Goal: Transaction & Acquisition: Purchase product/service

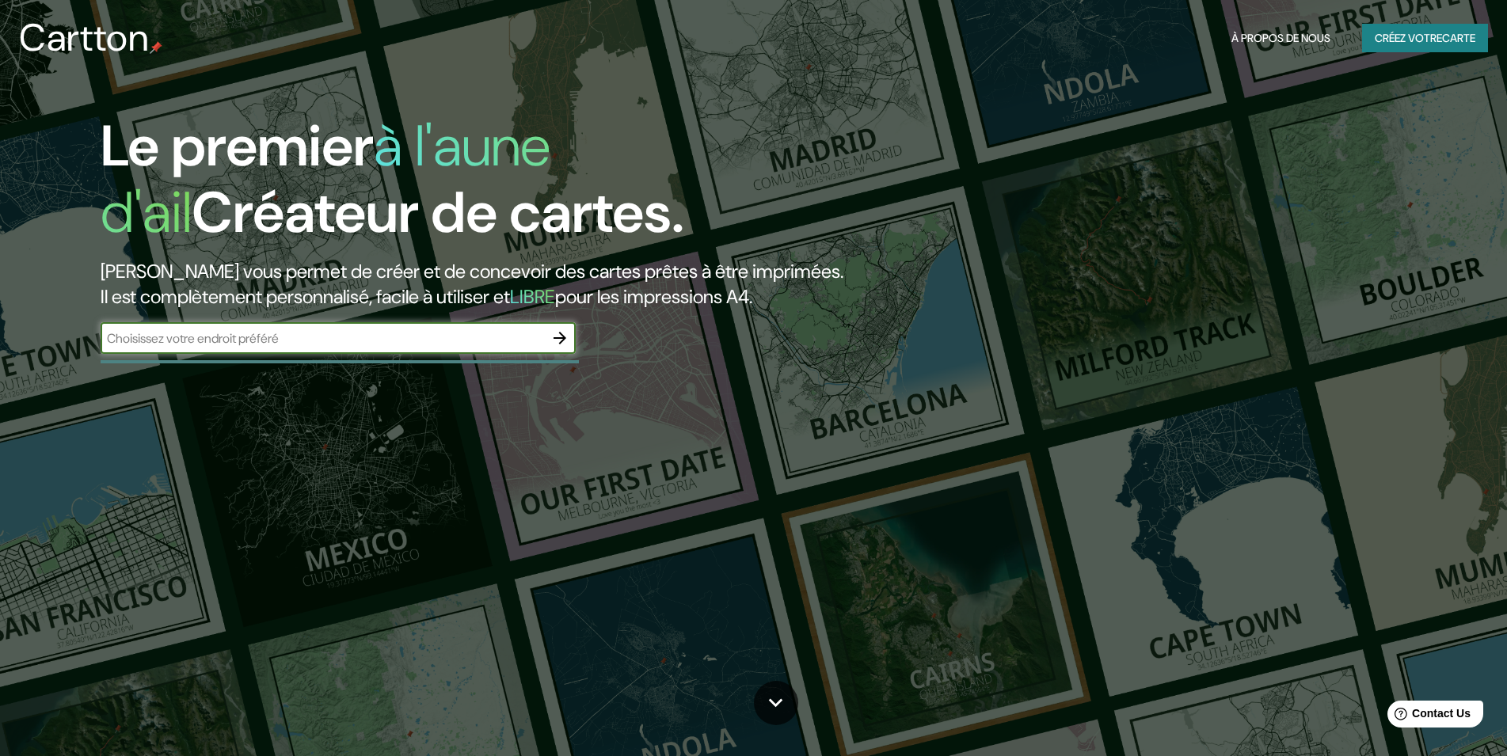
click at [177, 333] on input "text" at bounding box center [322, 338] width 443 height 18
type input "BSP 37 Lémeré rte du coutureau"
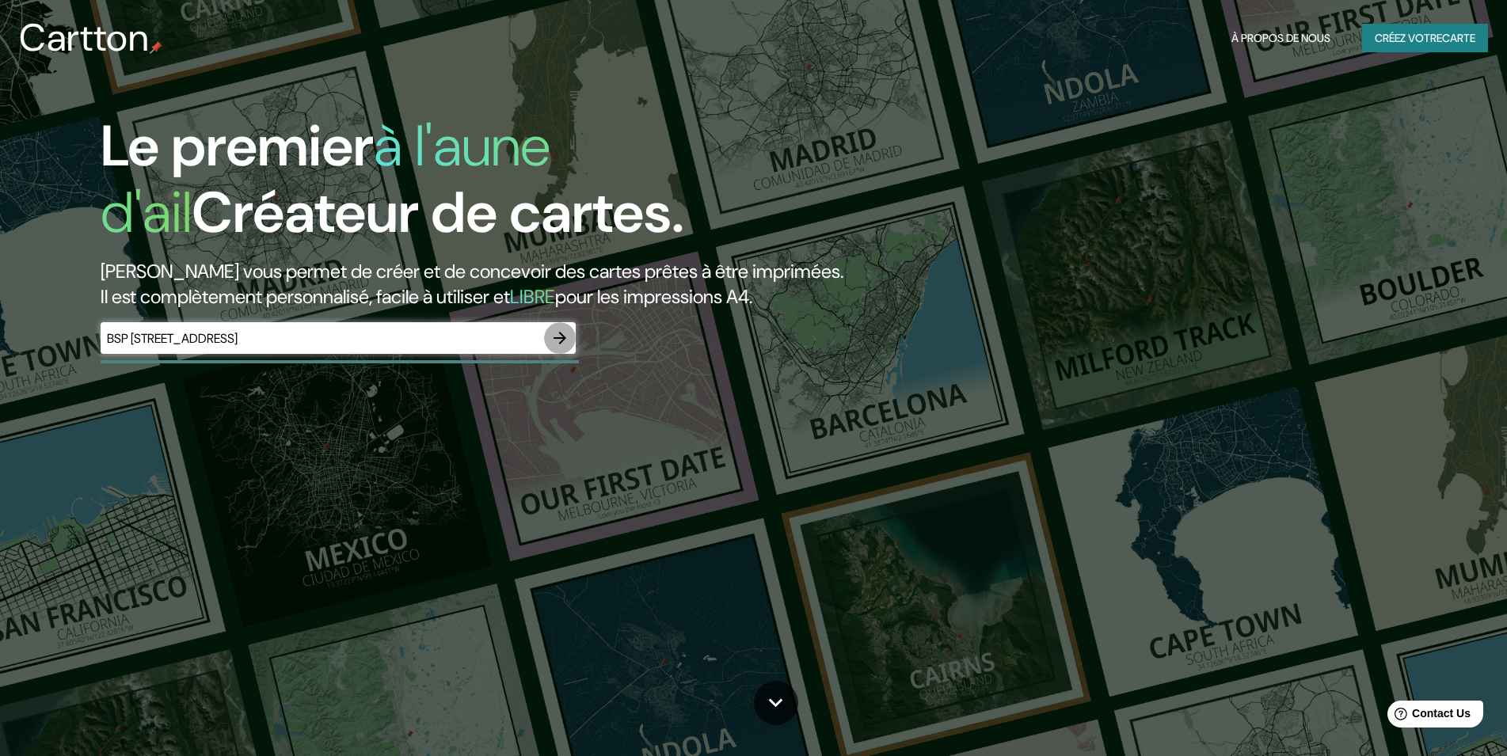
click at [561, 336] on icon "button" at bounding box center [559, 338] width 19 height 19
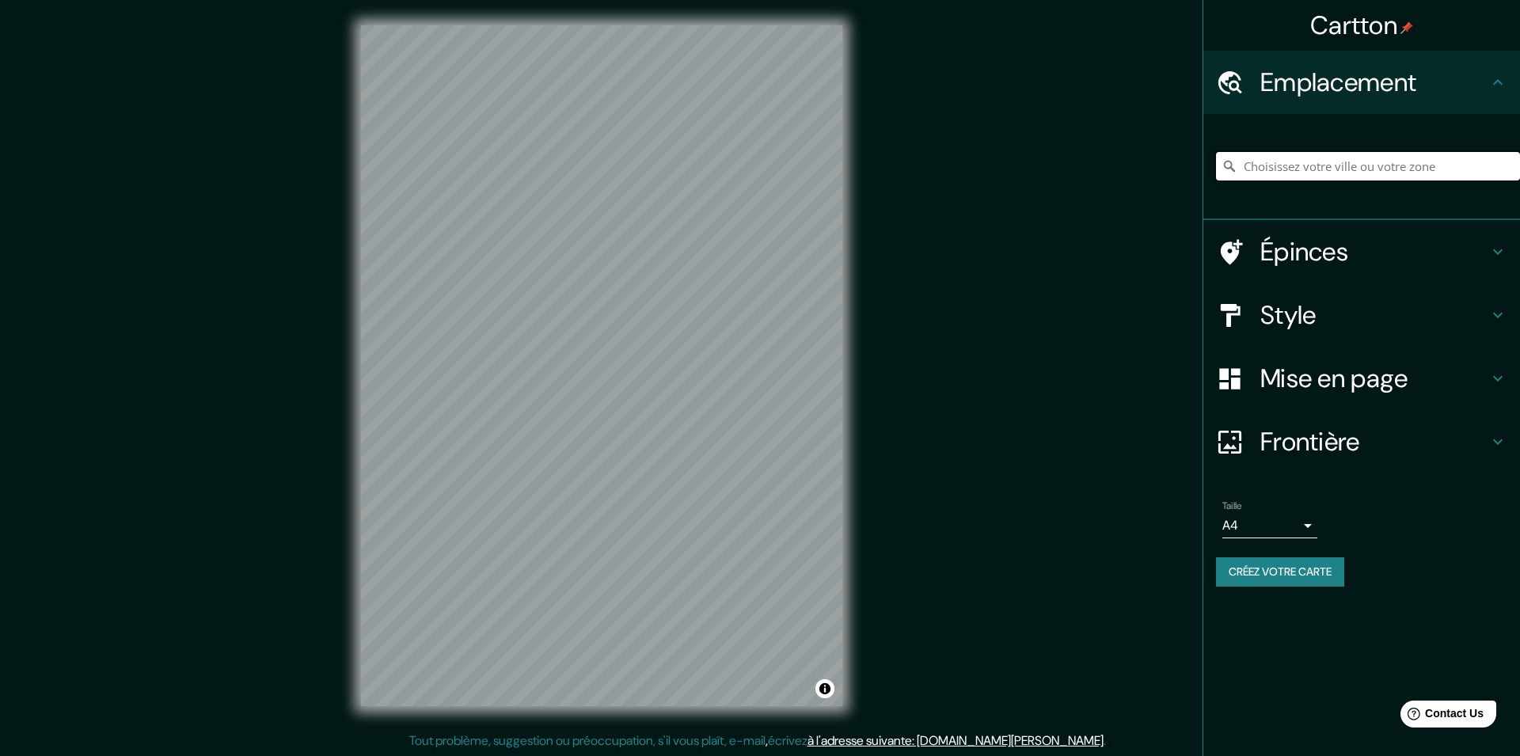
click at [1338, 162] on input "Pick your city or area" at bounding box center [1368, 166] width 304 height 29
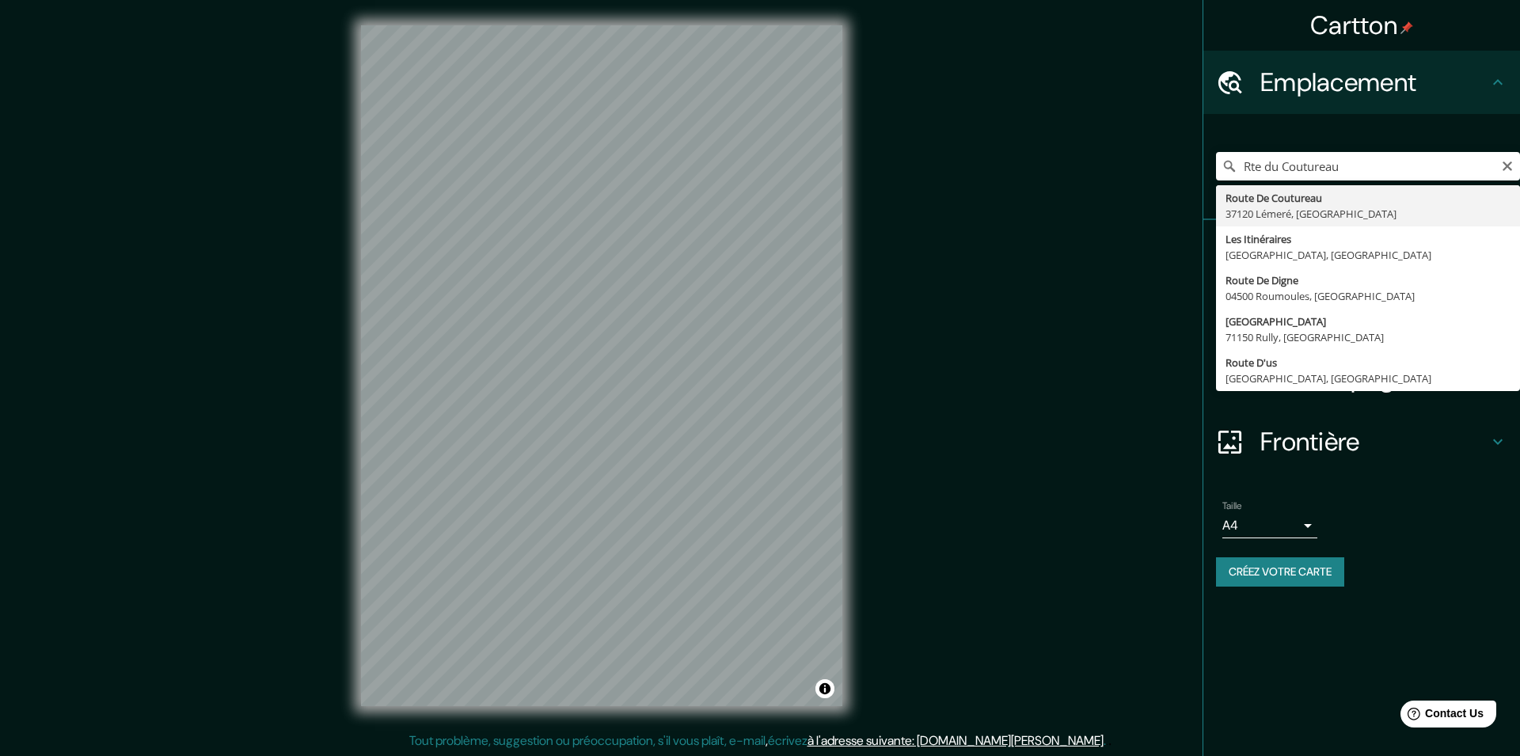
type input "Route De Coutureau, 37120 Lémeré, France"
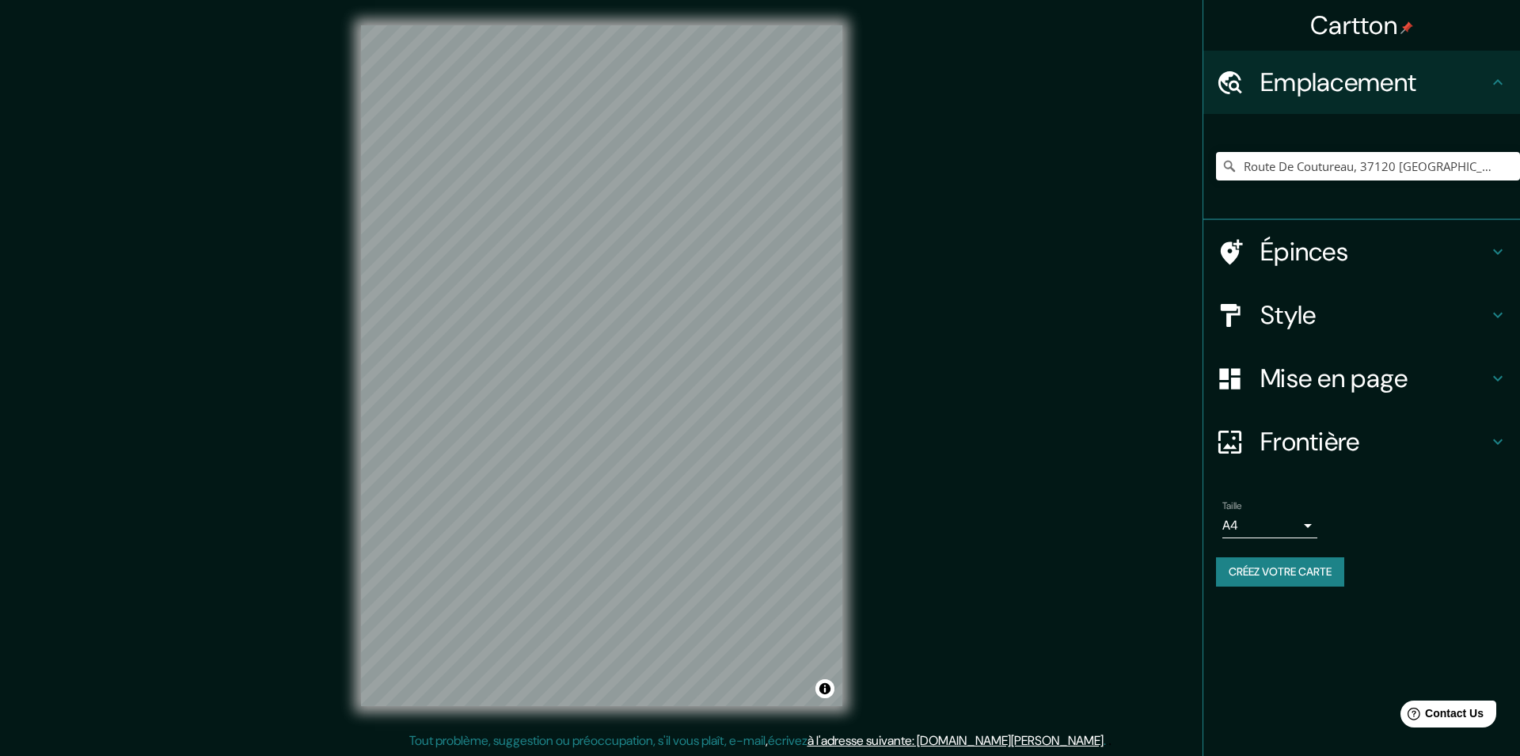
click at [1327, 317] on h4 "Style" at bounding box center [1374, 315] width 228 height 32
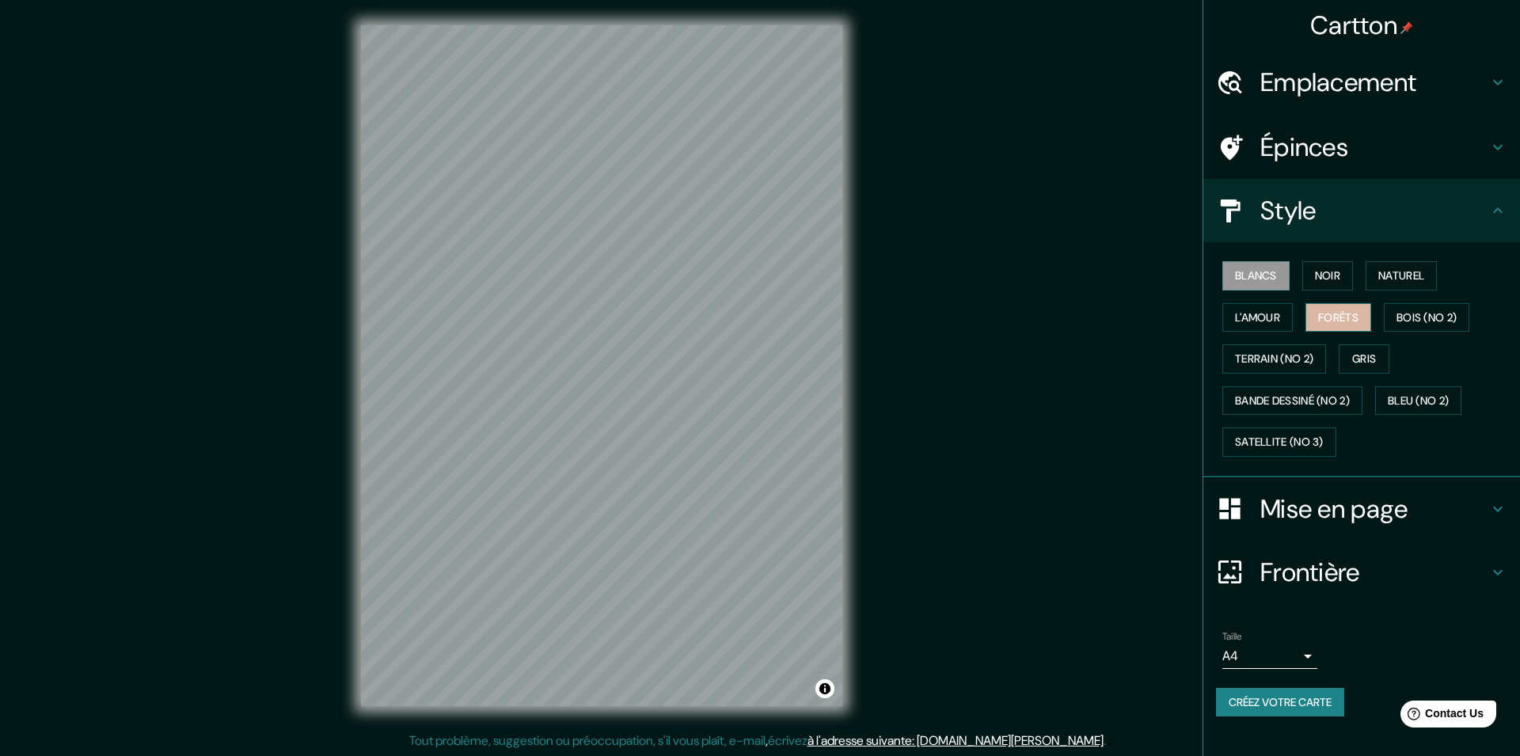
click at [1339, 321] on button "Forêts" at bounding box center [1338, 317] width 66 height 29
click at [1332, 315] on button "Forêts" at bounding box center [1338, 317] width 66 height 29
click at [1322, 276] on button "Noir" at bounding box center [1327, 275] width 51 height 29
click at [1409, 276] on button "Naturel" at bounding box center [1401, 275] width 71 height 29
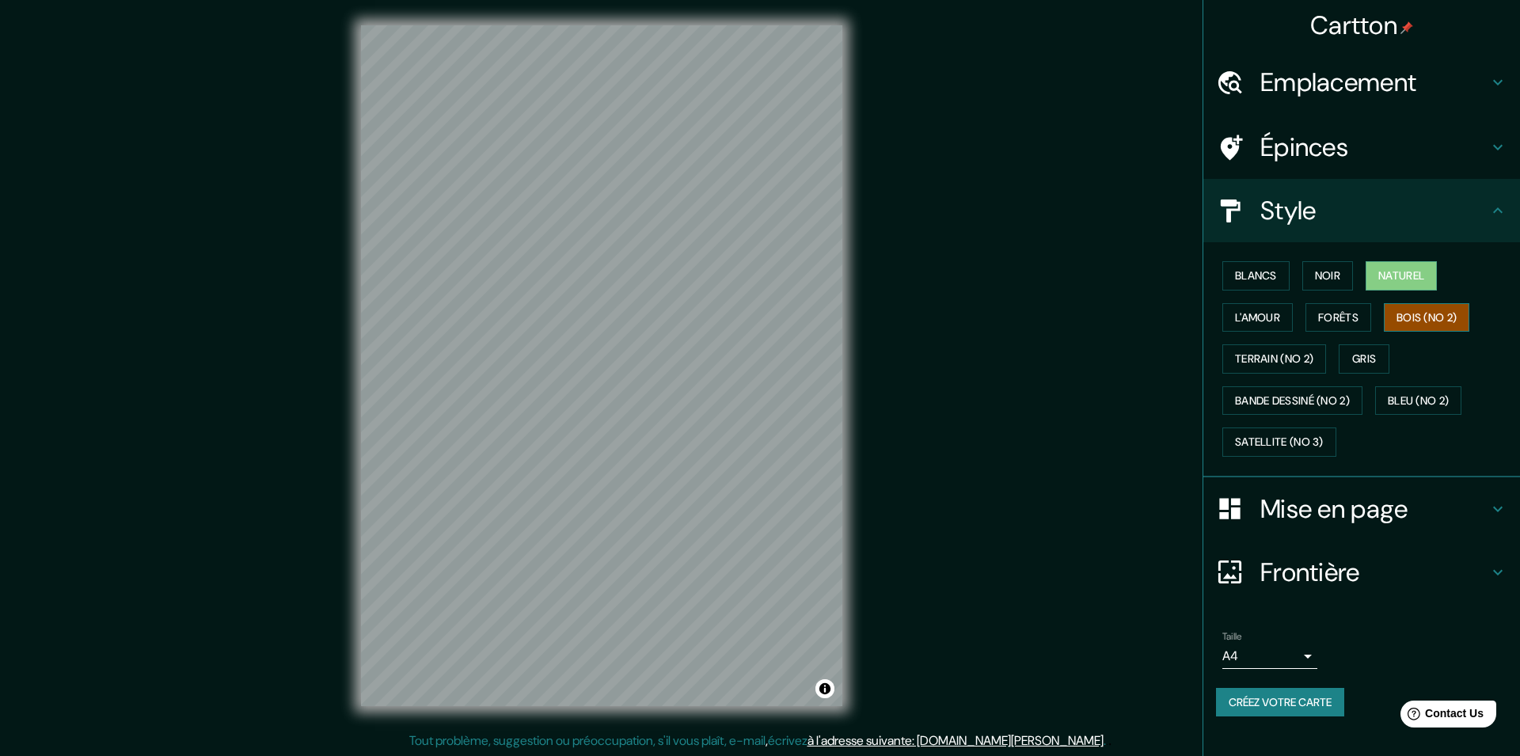
click at [1415, 314] on button "Bois (no 2)" at bounding box center [1427, 317] width 86 height 29
click at [1250, 316] on button "L'amour" at bounding box center [1257, 317] width 70 height 29
click at [1412, 309] on button "Bois (no 2)" at bounding box center [1427, 317] width 86 height 29
click at [1300, 355] on button "Terrain (no 2)" at bounding box center [1274, 358] width 104 height 29
click at [1460, 298] on div "Blancs Noir Naturel L'amour Forêts Bois (no 2) Terrain (no 2) Gris Bande dessin…" at bounding box center [1368, 359] width 304 height 208
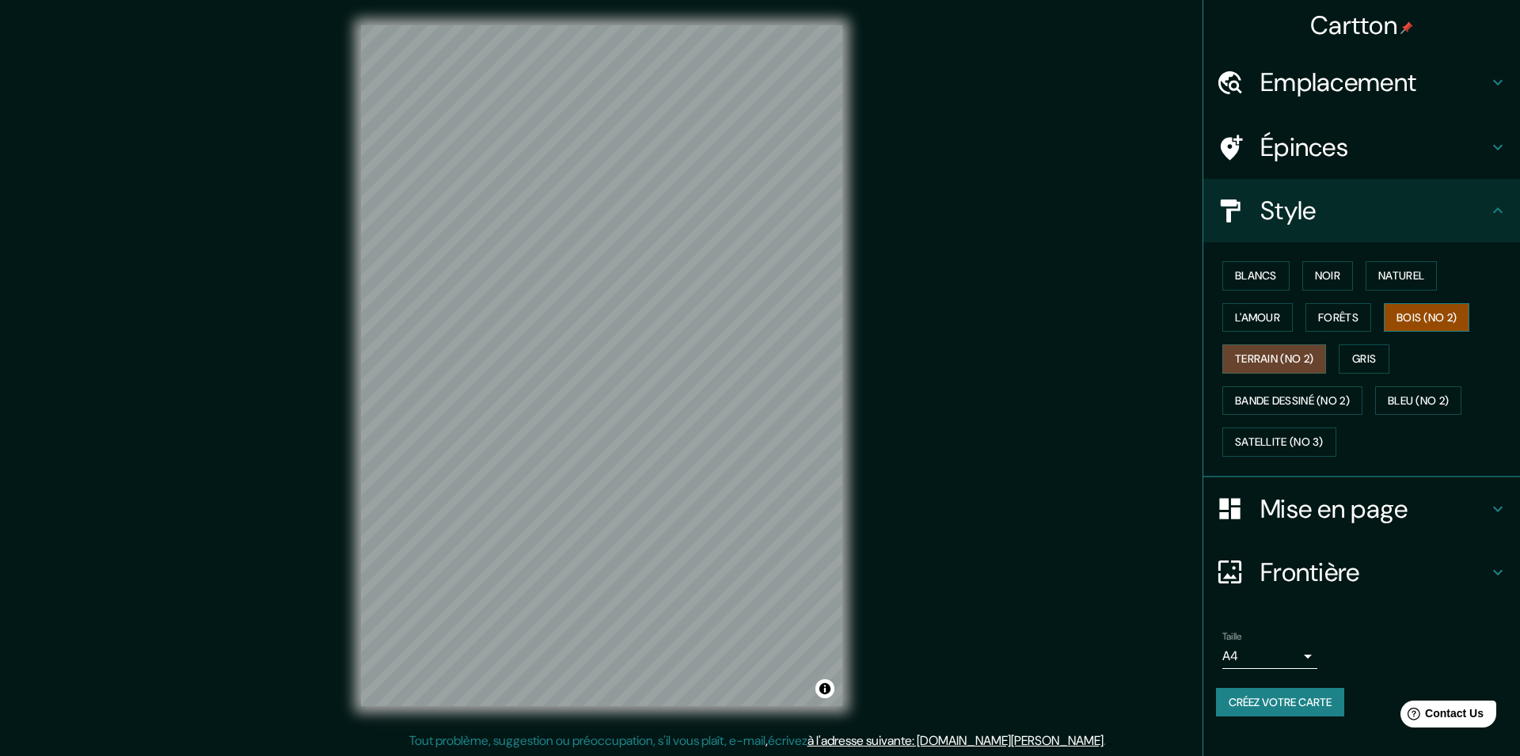
click at [1450, 319] on button "Bois (no 2)" at bounding box center [1427, 317] width 86 height 29
click at [1368, 351] on button "Gris" at bounding box center [1364, 358] width 51 height 29
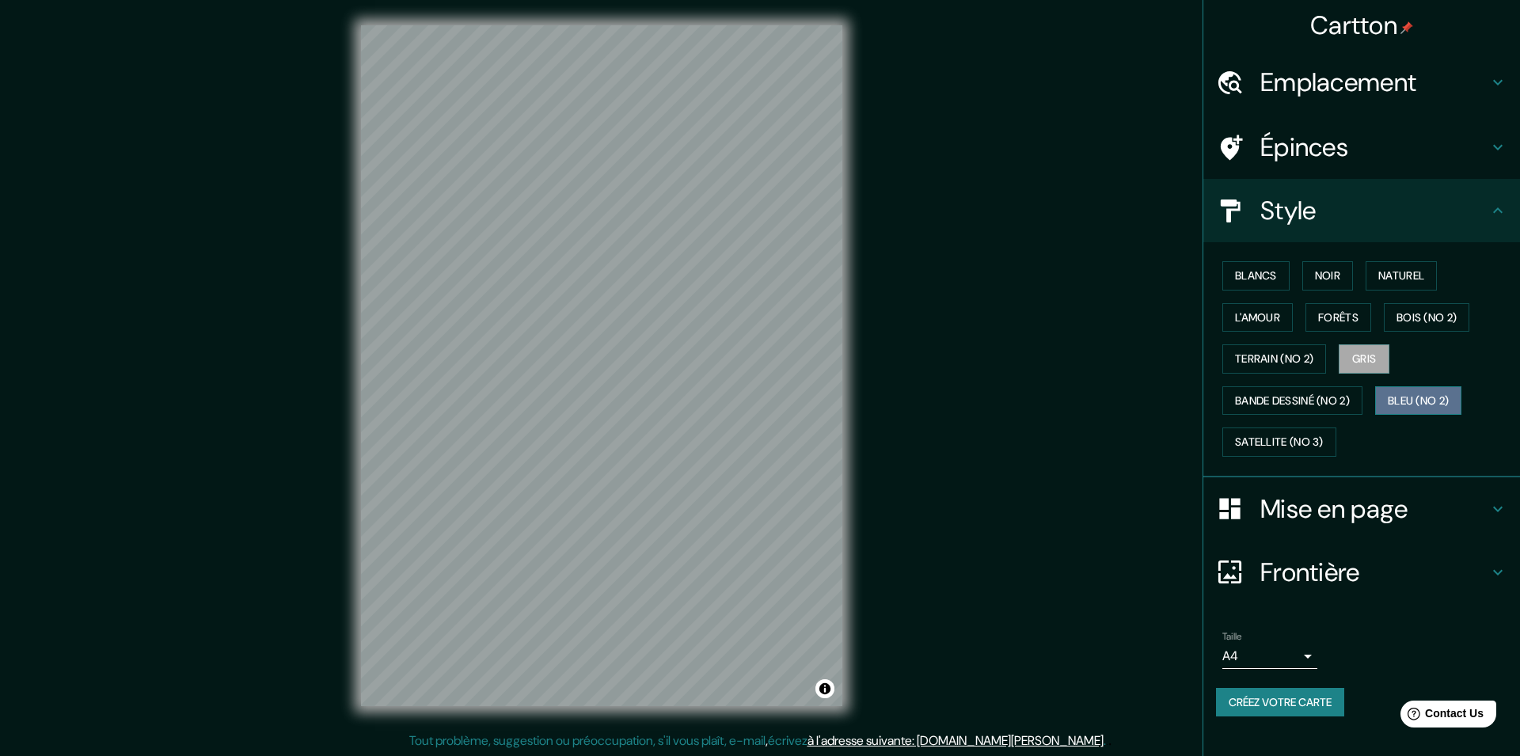
click at [1393, 399] on button "Bleu (no 2)" at bounding box center [1418, 400] width 86 height 29
click at [1351, 396] on button "Bande dessiné (no 2)" at bounding box center [1292, 400] width 140 height 29
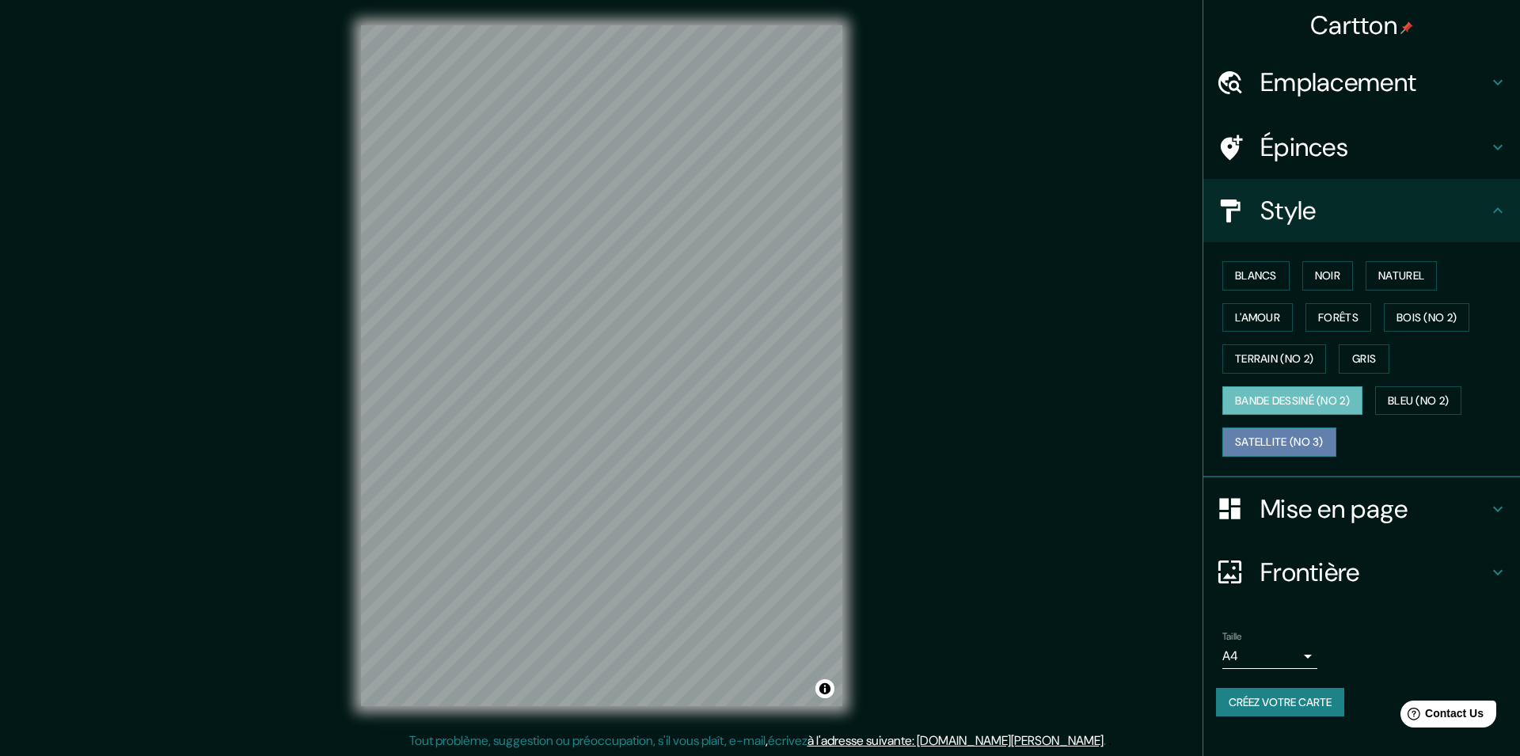
click at [1290, 438] on button "Satellite (no 3)" at bounding box center [1279, 442] width 114 height 29
click at [1439, 314] on button "Bois (no 2)" at bounding box center [1427, 317] width 86 height 29
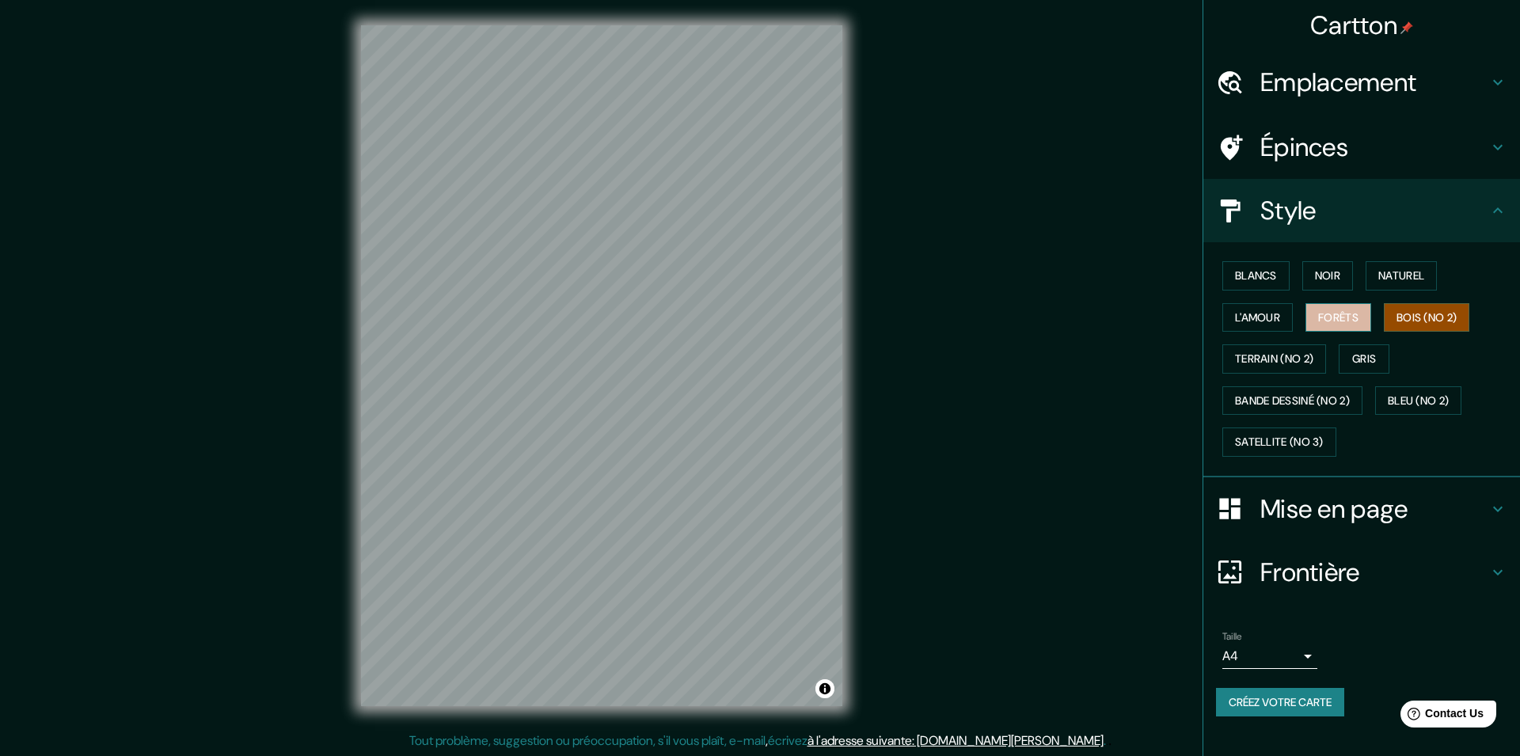
click at [1356, 319] on button "Forêts" at bounding box center [1338, 317] width 66 height 29
click at [1266, 305] on button "L'amour" at bounding box center [1257, 317] width 70 height 29
click at [1363, 344] on button "Gris" at bounding box center [1364, 358] width 51 height 29
click at [1394, 277] on button "Naturel" at bounding box center [1401, 275] width 71 height 29
click at [1388, 92] on h4 "Emplacement" at bounding box center [1374, 83] width 228 height 32
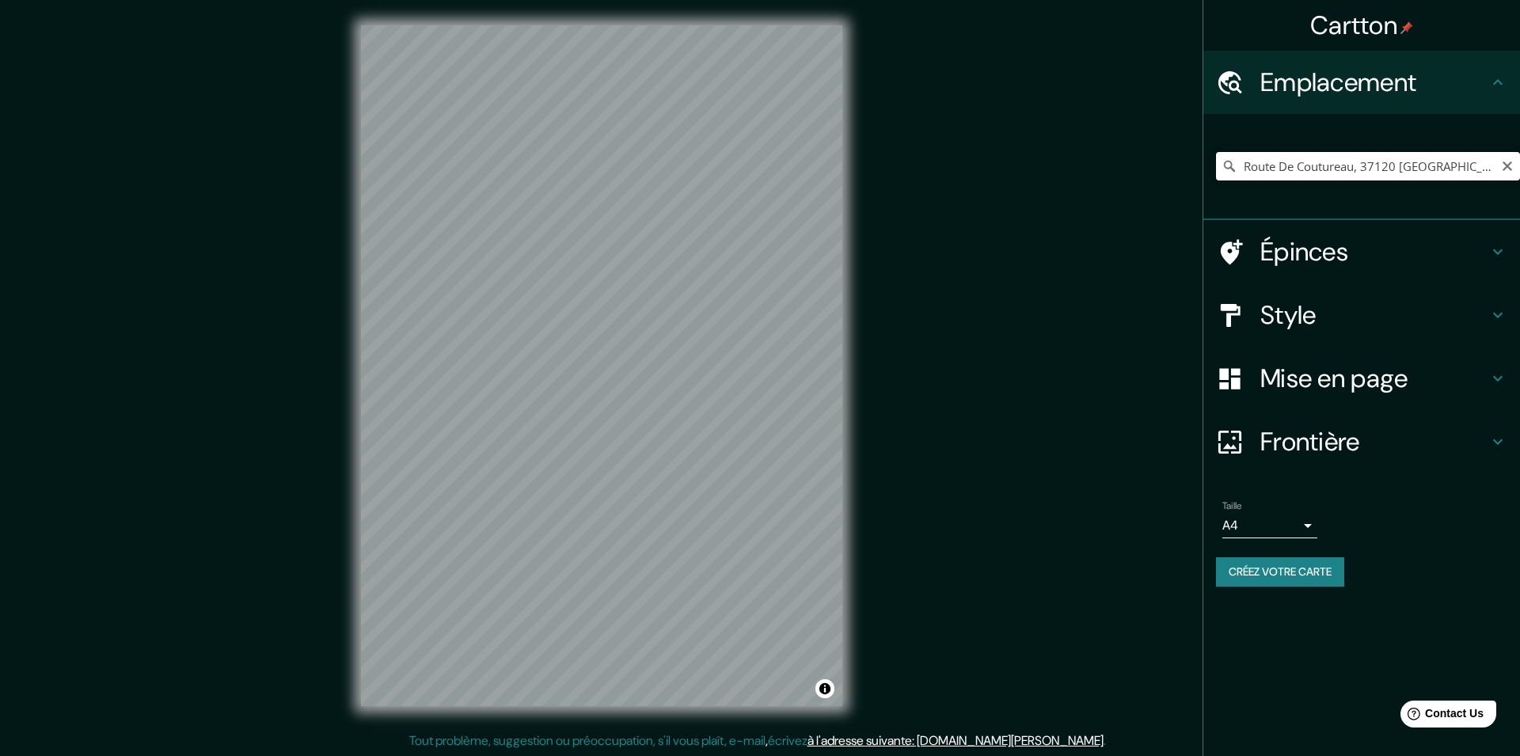
click at [1481, 170] on input "Route De Coutureau, 37120 Lémeré, France" at bounding box center [1368, 166] width 304 height 29
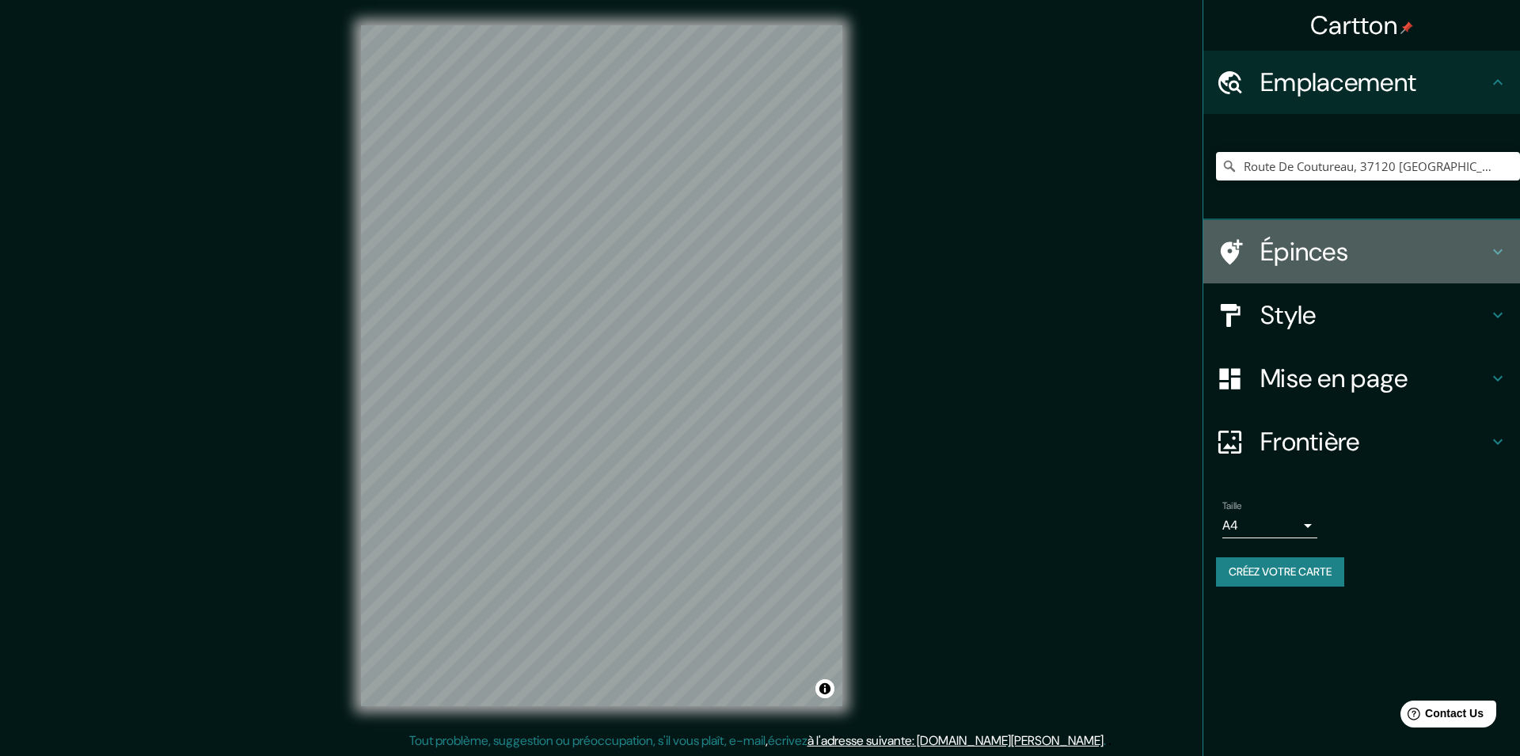
click at [1294, 253] on h4 "Épinces" at bounding box center [1374, 252] width 228 height 32
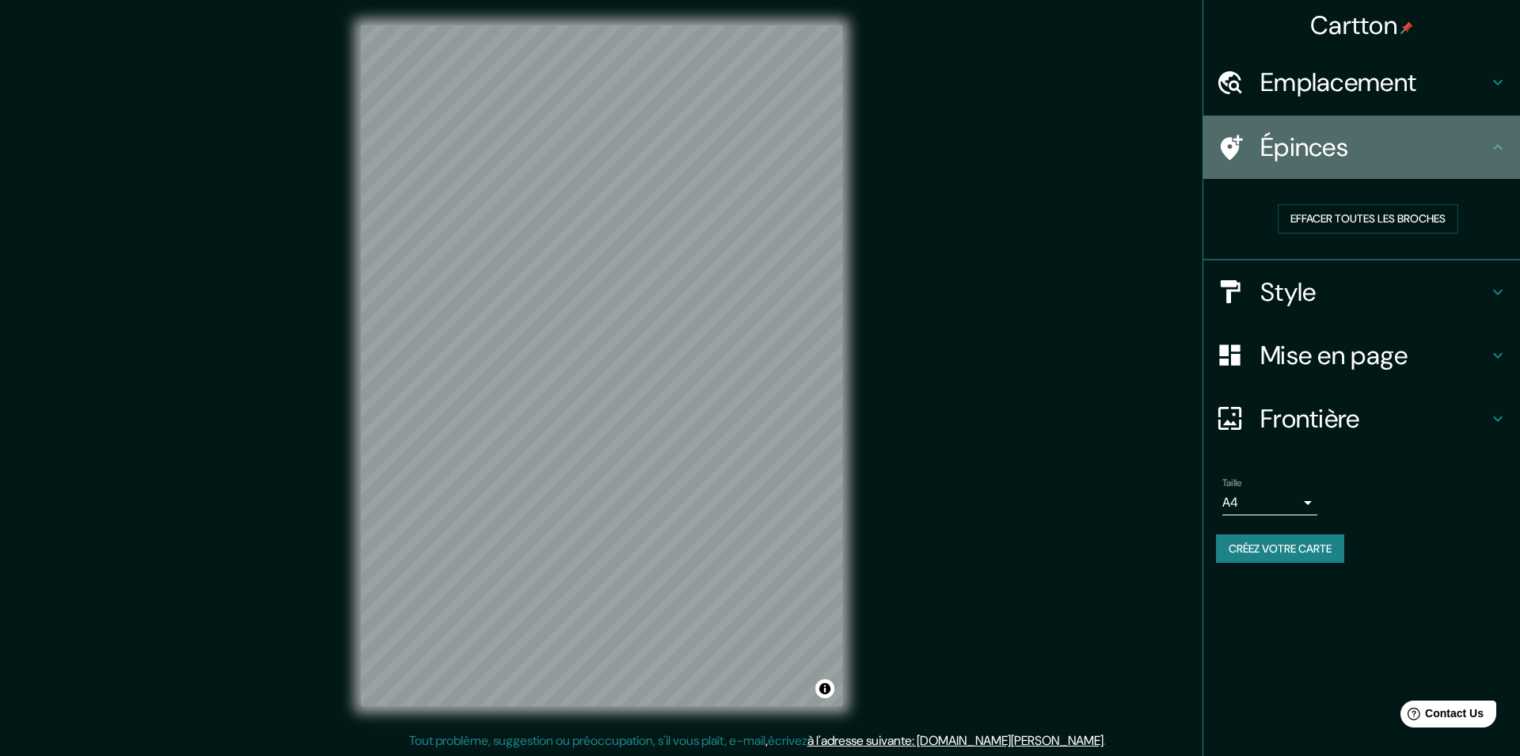
click at [1501, 147] on icon at bounding box center [1498, 147] width 10 height 6
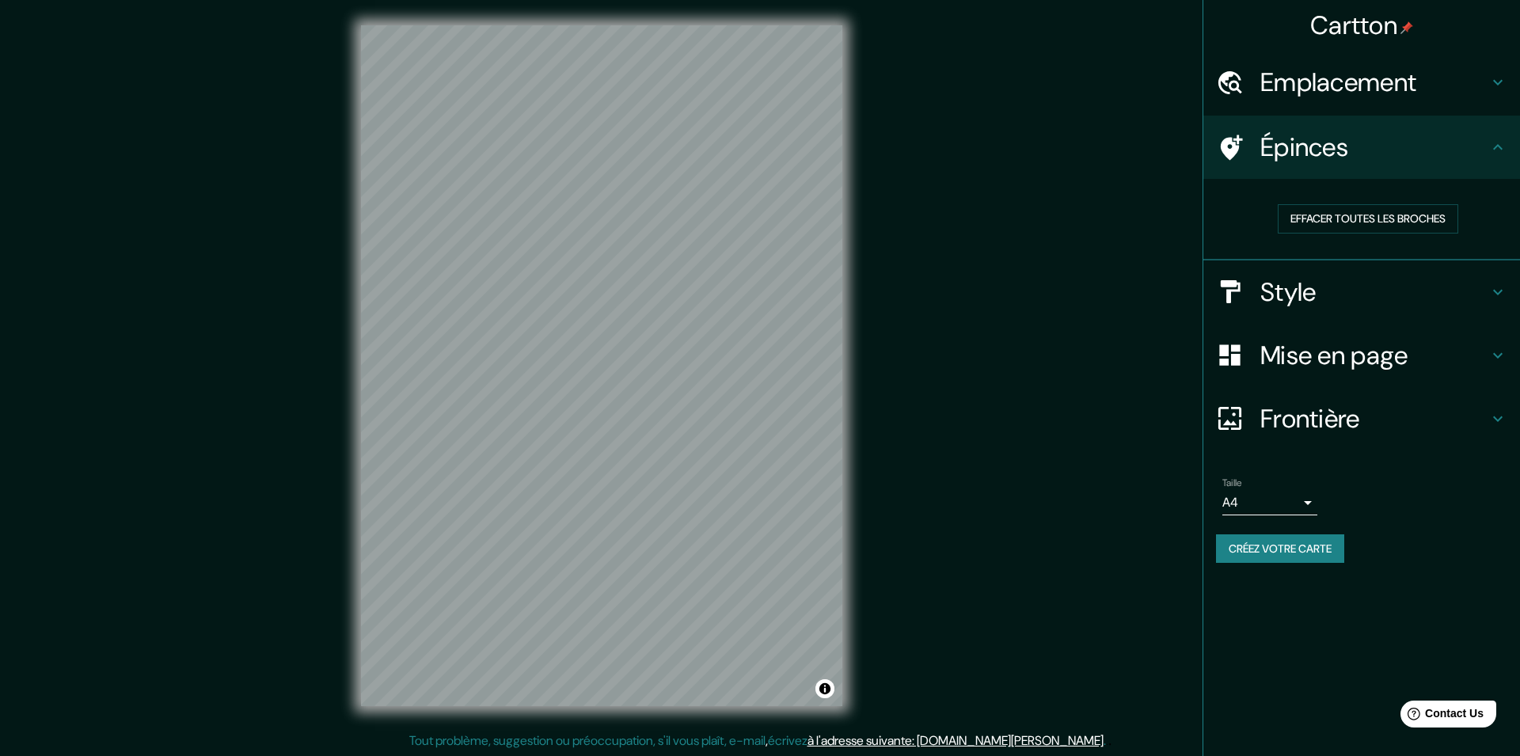
click at [1504, 143] on icon at bounding box center [1497, 147] width 19 height 19
click at [1305, 320] on div "Style" at bounding box center [1361, 291] width 317 height 63
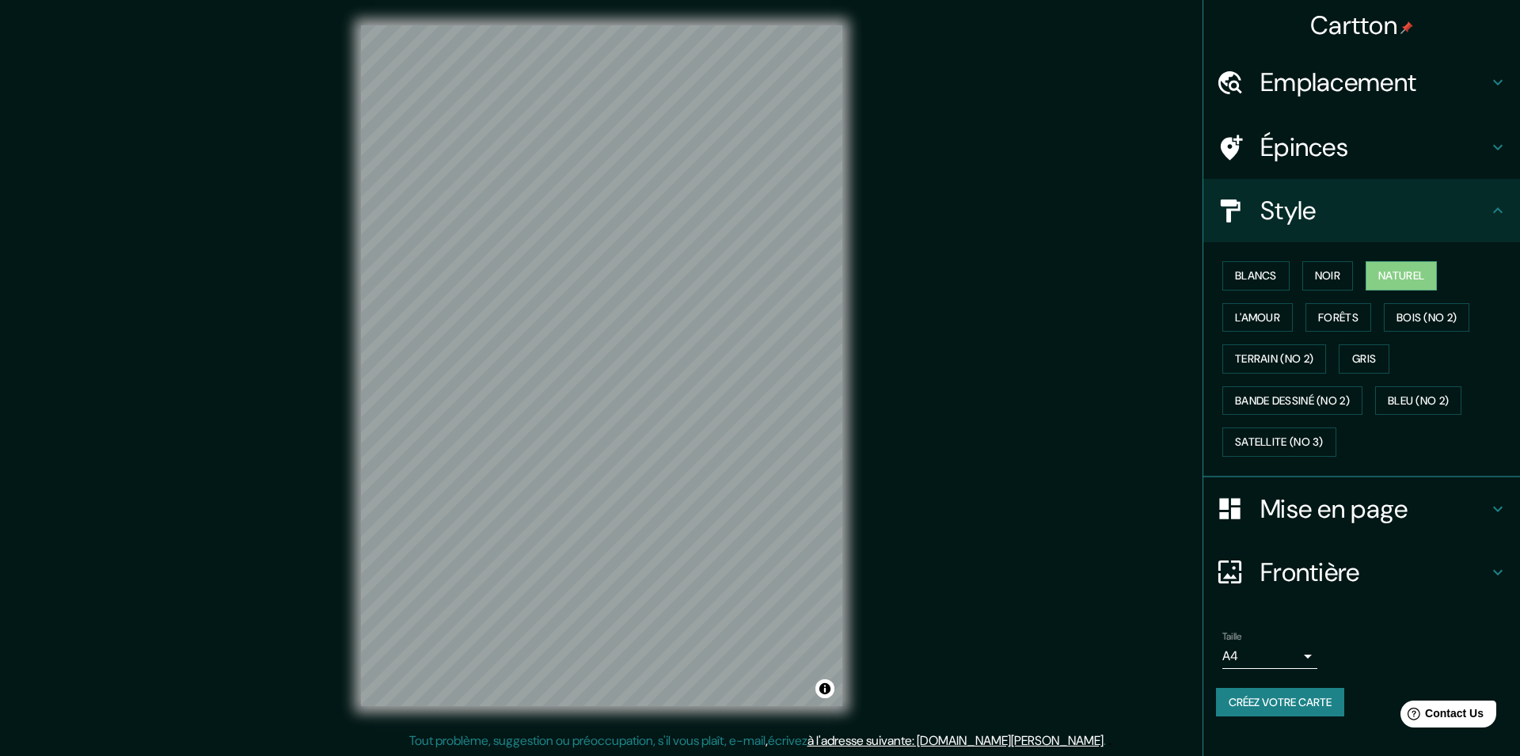
click at [1295, 159] on h4 "Épinces" at bounding box center [1374, 147] width 228 height 32
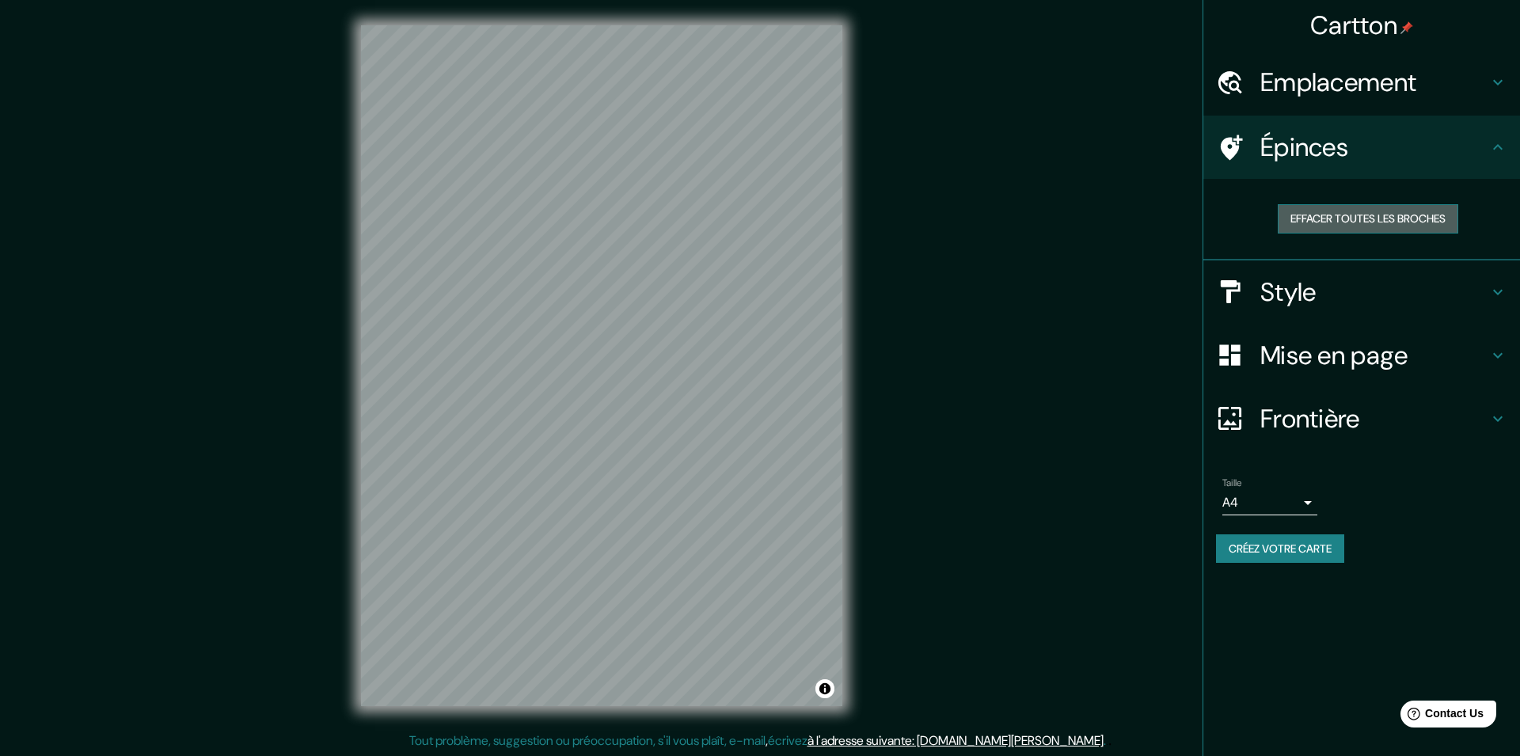
click at [1339, 218] on button "Effacer toutes les broches" at bounding box center [1368, 218] width 181 height 29
click at [1492, 150] on icon at bounding box center [1497, 147] width 19 height 19
click at [1497, 92] on div "Emplacement" at bounding box center [1361, 82] width 317 height 63
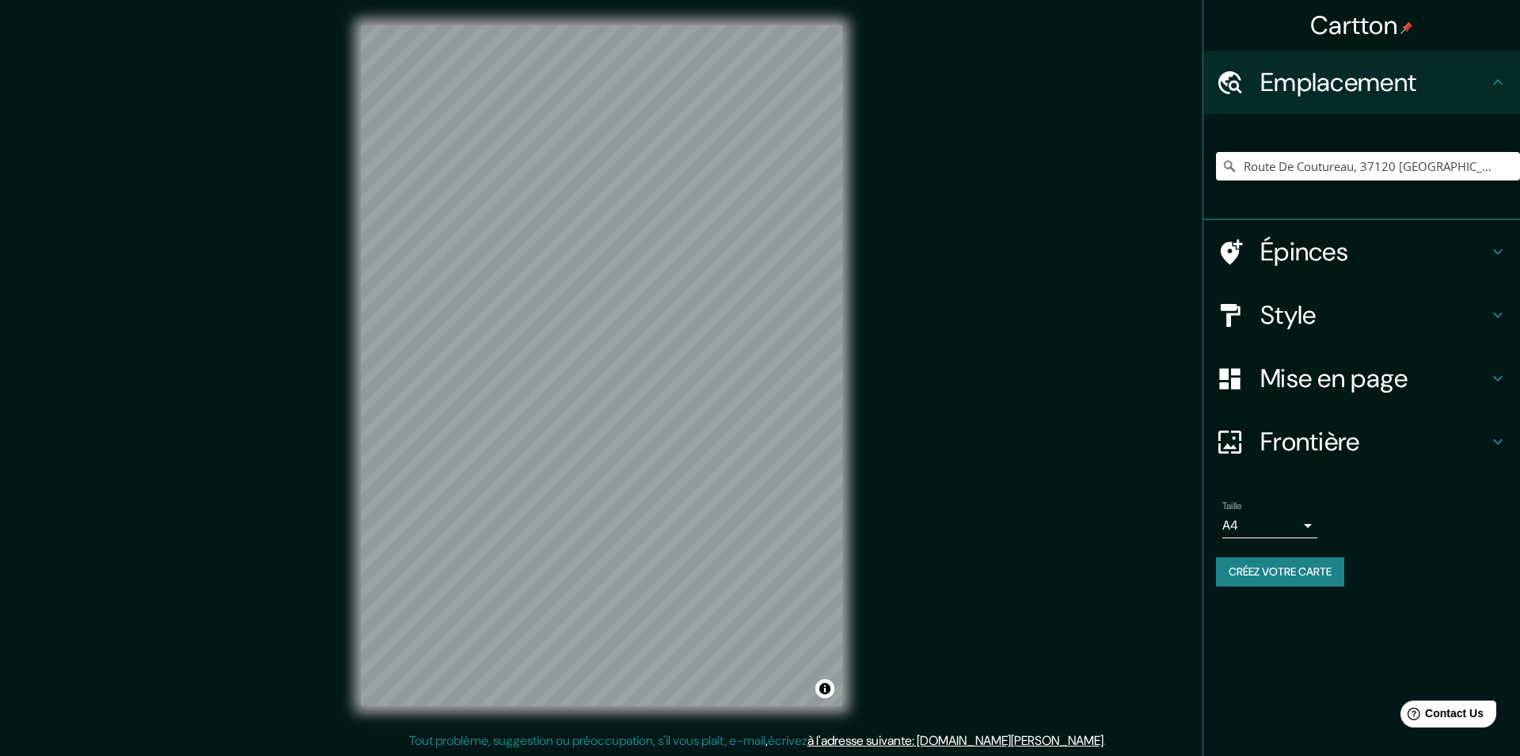
scroll to position [1, 0]
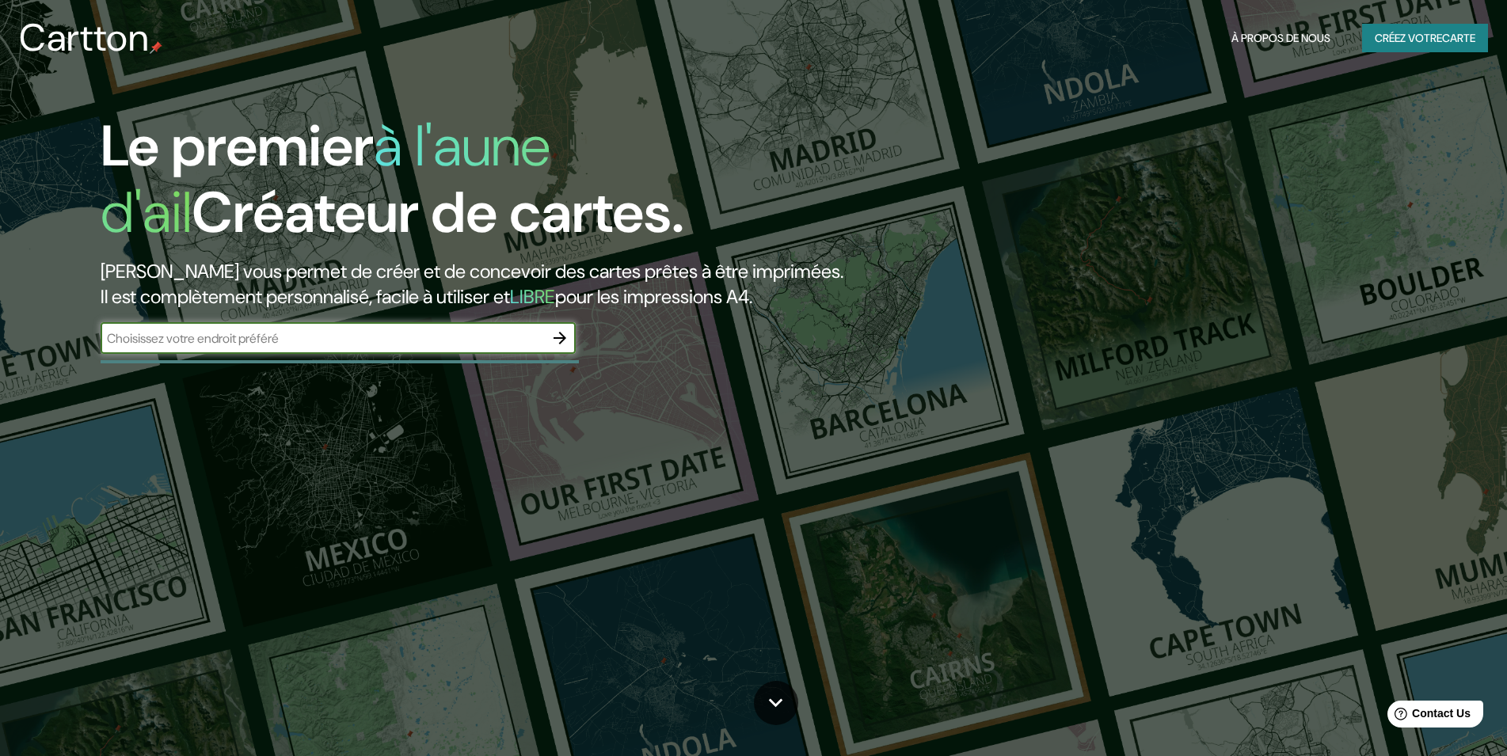
click at [323, 338] on input "text" at bounding box center [322, 338] width 443 height 18
type input "lemere"
click at [559, 335] on icon "button" at bounding box center [559, 338] width 19 height 19
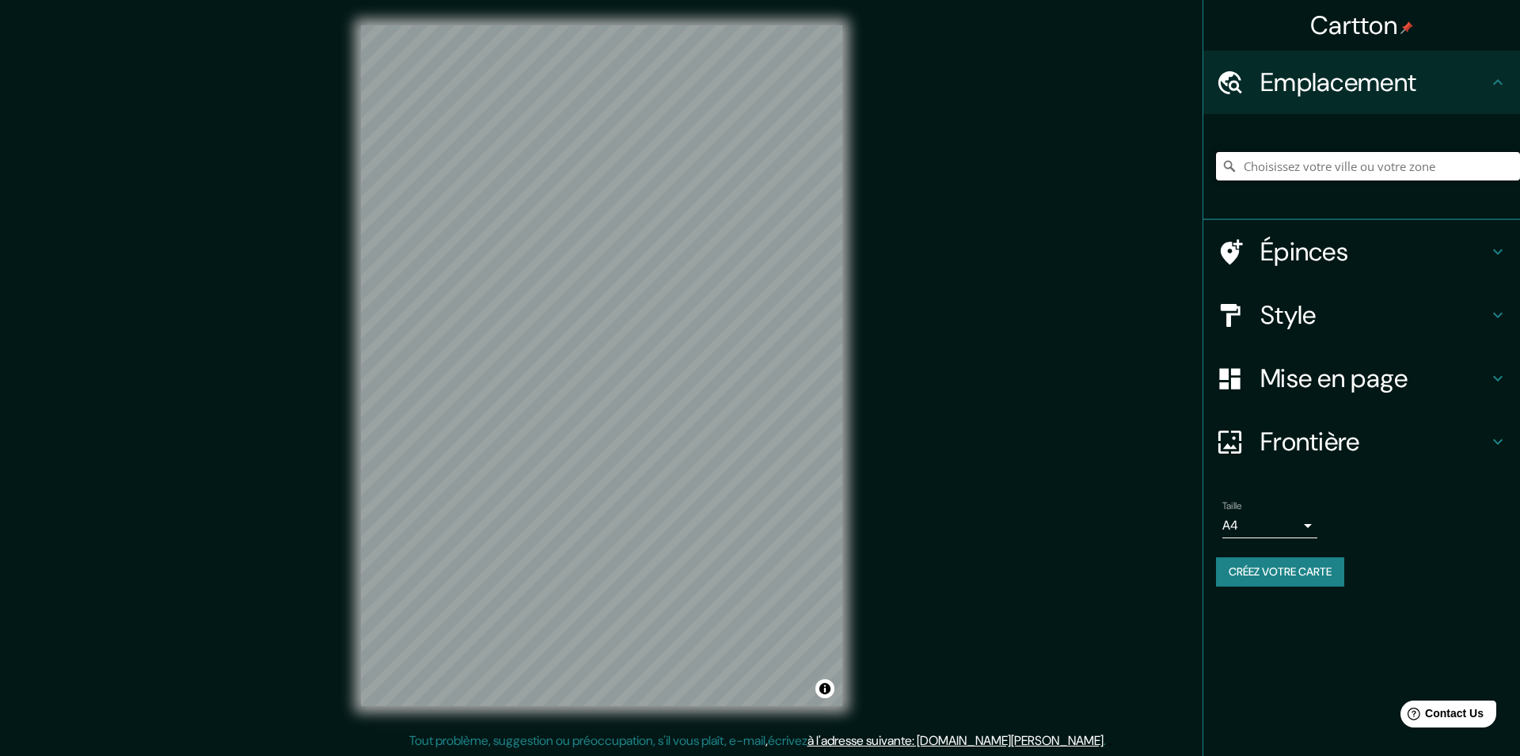
click at [1386, 173] on input "Pick your city or area" at bounding box center [1368, 166] width 304 height 29
click at [1323, 169] on input "Pick your city or area" at bounding box center [1368, 166] width 304 height 29
paste input "Rte de Coutureau, 37120 Lémeré"
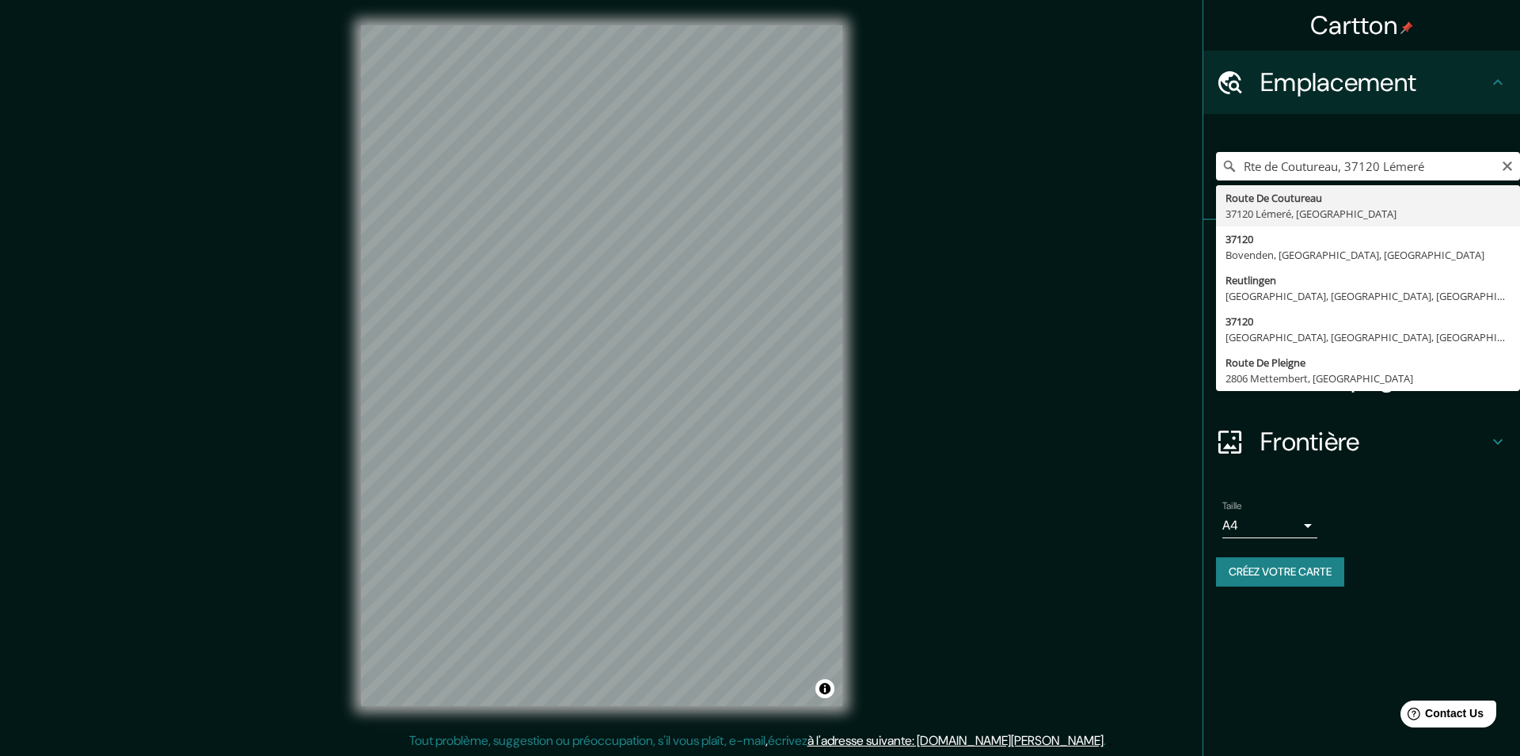
type input "Route De Coutureau, 37120 Lémeré, France"
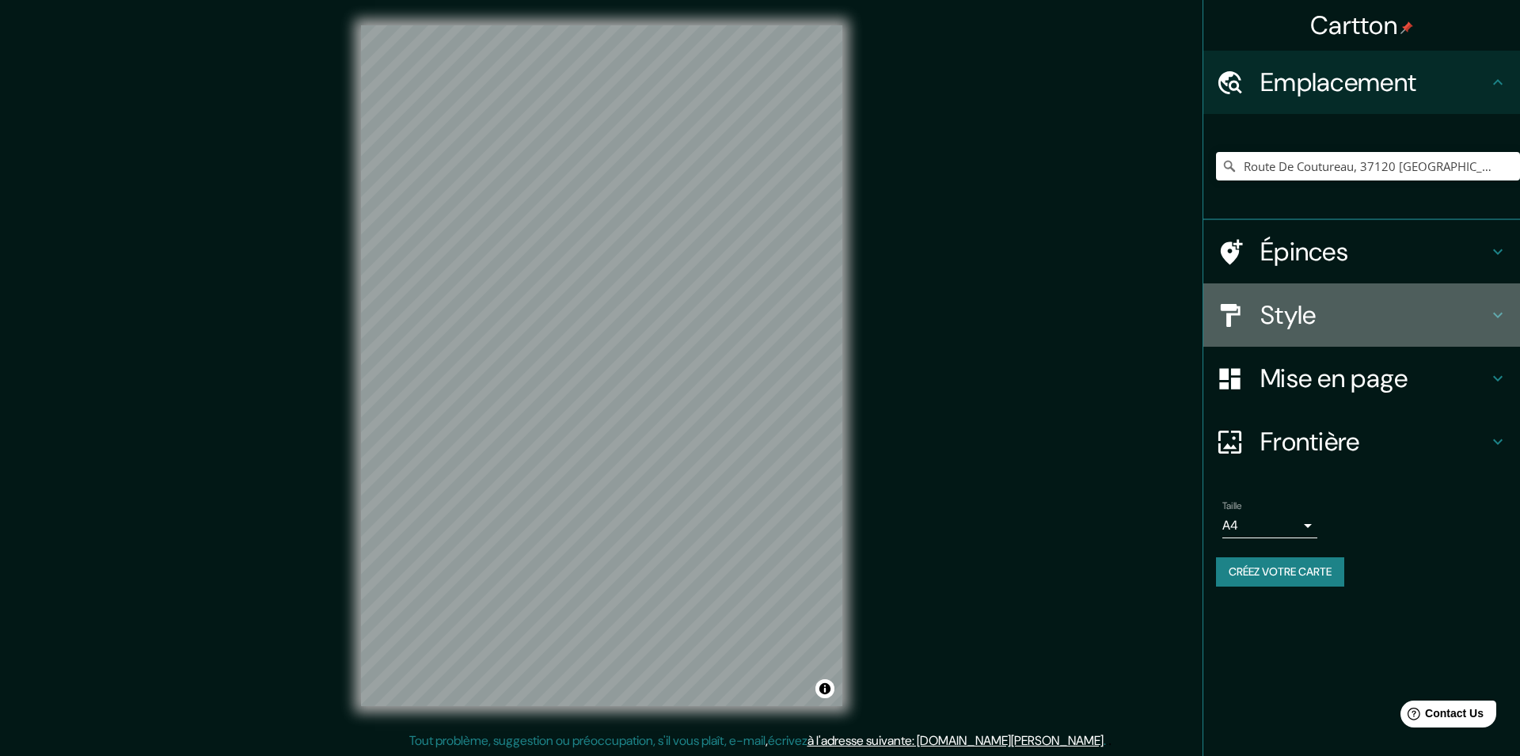
click at [1321, 308] on h4 "Style" at bounding box center [1374, 315] width 228 height 32
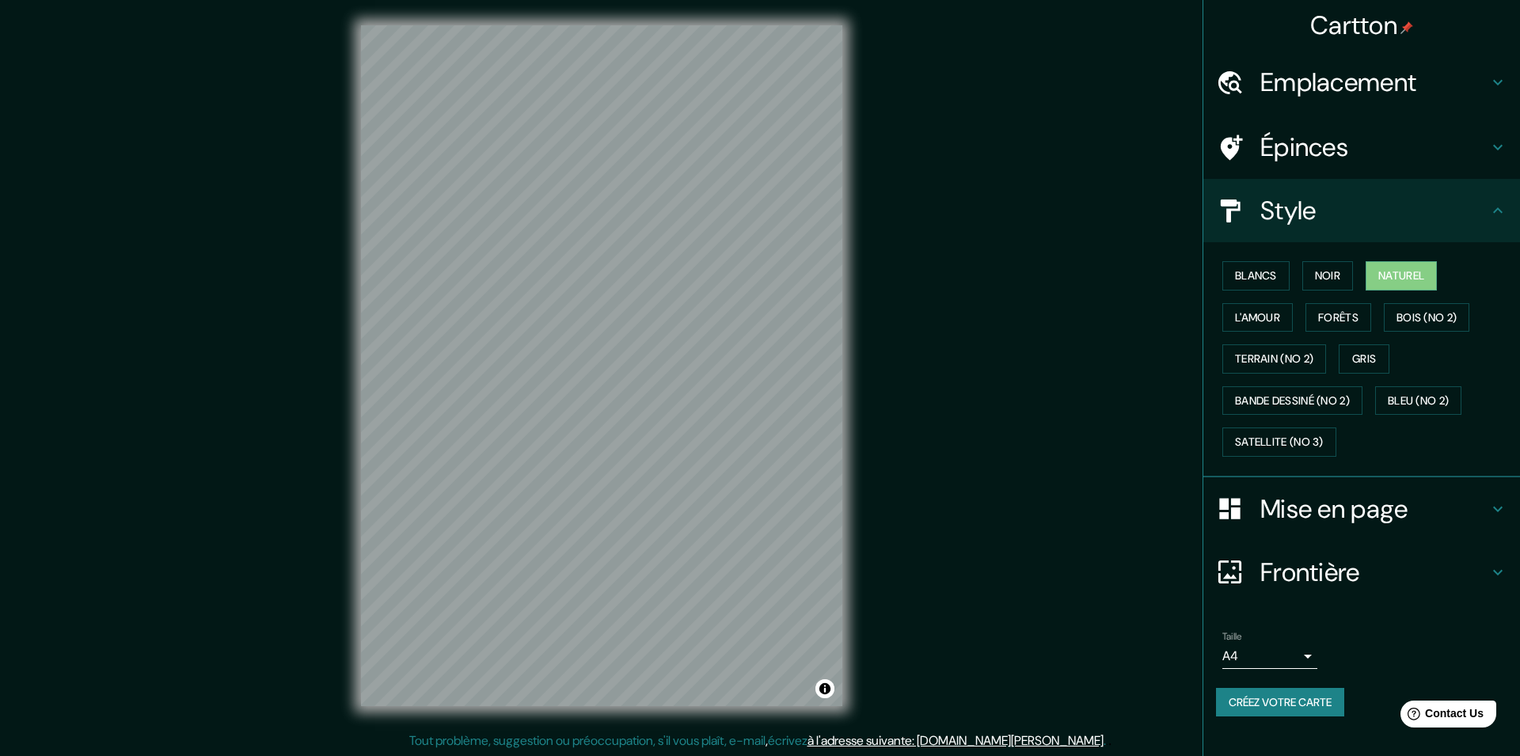
click at [1496, 209] on icon at bounding box center [1498, 210] width 10 height 6
click at [1275, 706] on button "Créez votre carte" at bounding box center [1280, 702] width 128 height 29
